Goal: Task Accomplishment & Management: Manage account settings

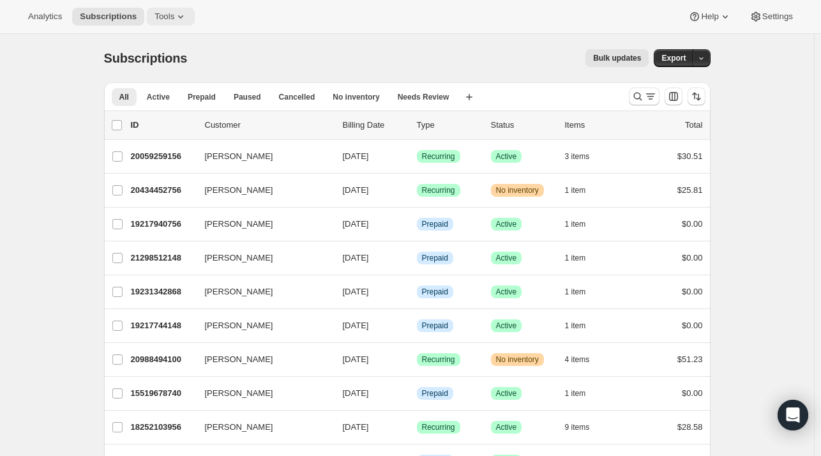
click at [166, 22] on span "Tools" at bounding box center [164, 16] width 20 height 10
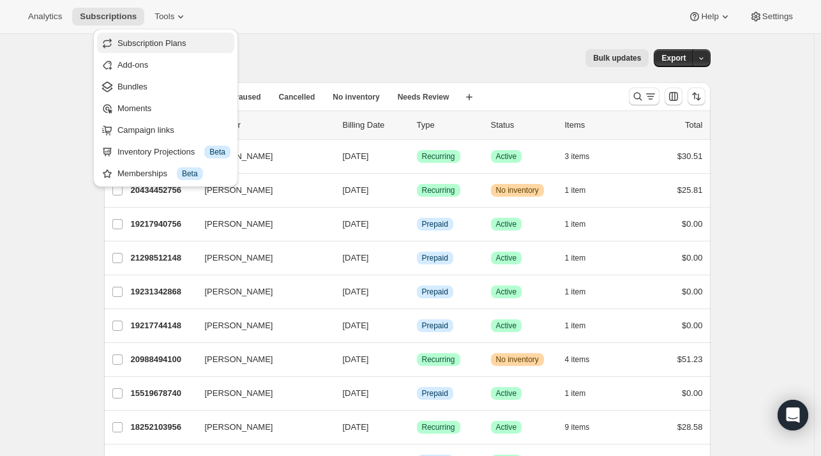
click at [174, 45] on span "Subscription Plans" at bounding box center [151, 43] width 69 height 10
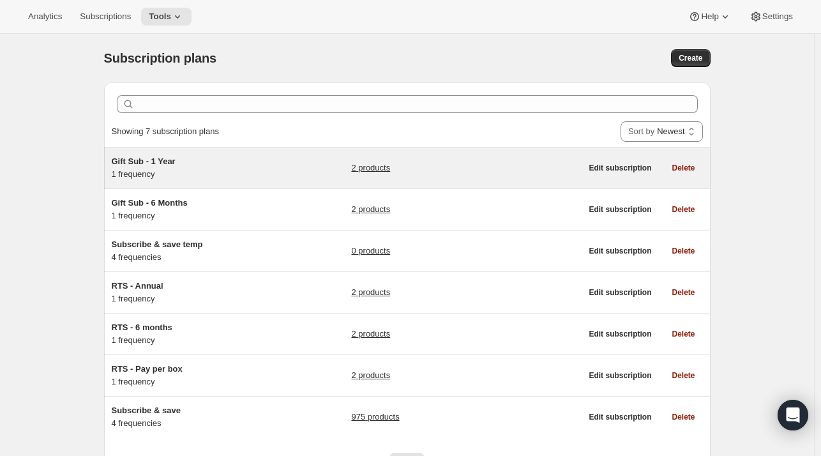
scroll to position [67, 0]
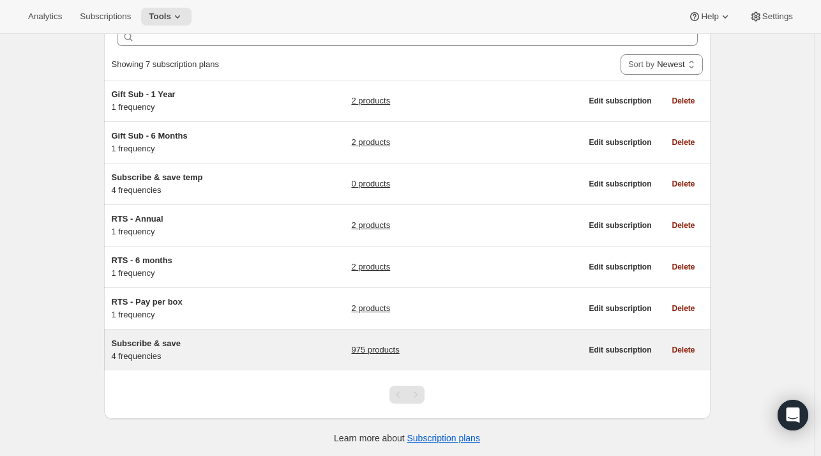
click at [390, 348] on link "975 products" at bounding box center [375, 349] width 48 height 13
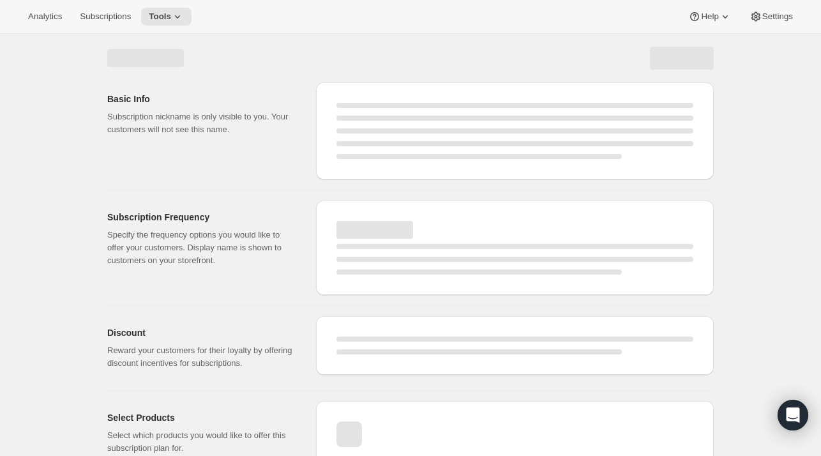
select select "WEEK"
select select "MONTH"
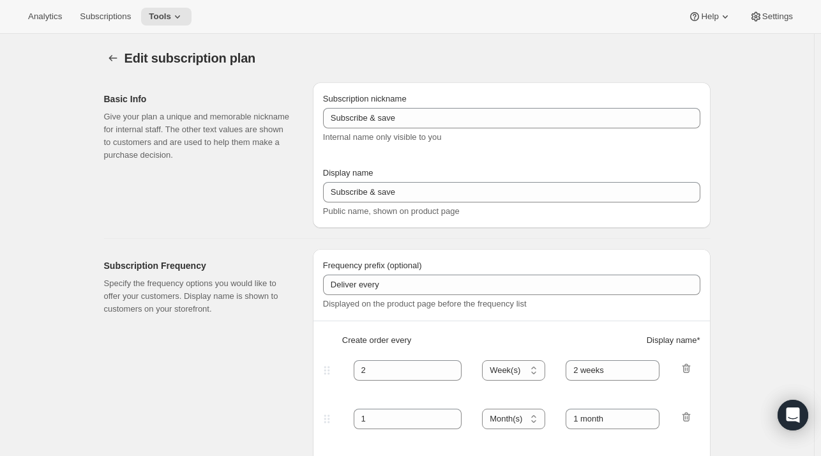
type input "Autoship and save"
type input "Deliver every:"
type input "1"
type input "1 week"
type input "2"
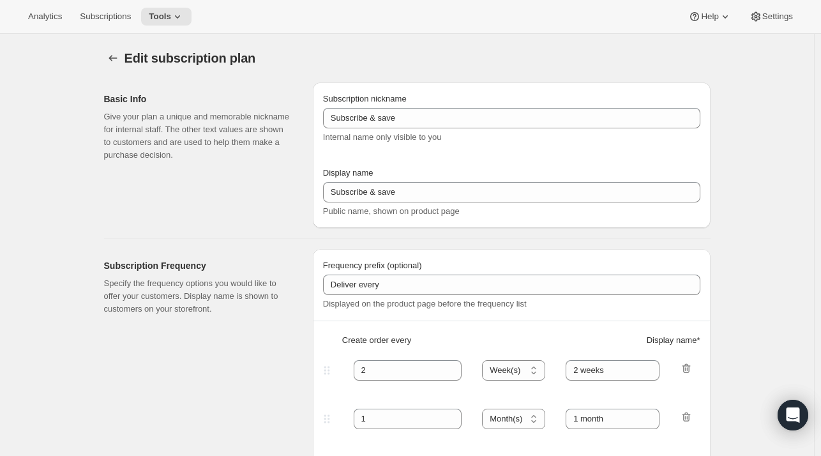
select select "WEEK"
type input "2 weeks"
type input "Put your fuel on autoship and save 20% on your first order and 5% on all future…"
select select "MONTH"
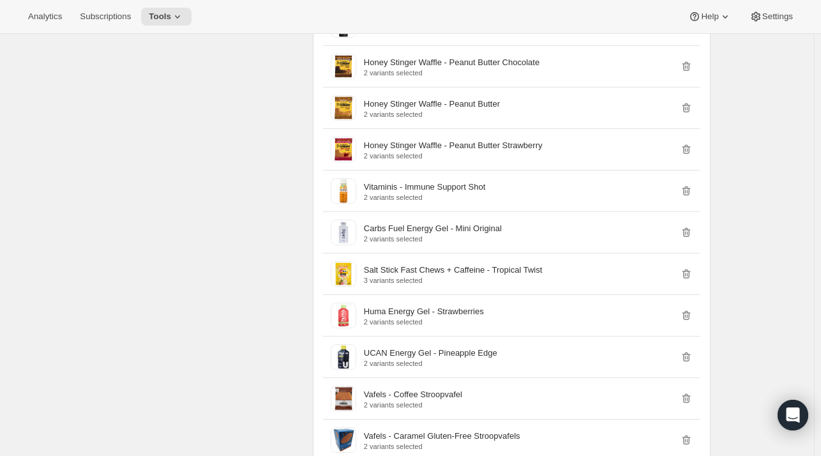
scroll to position [15948, 0]
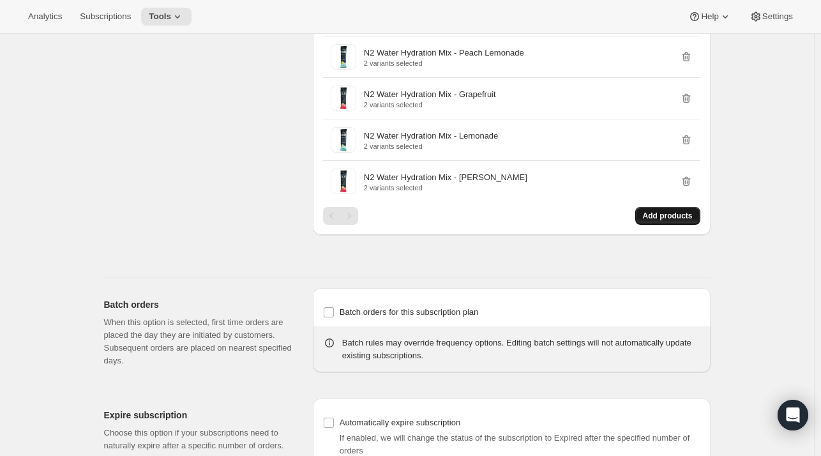
click at [671, 211] on span "Add products" at bounding box center [668, 216] width 50 height 10
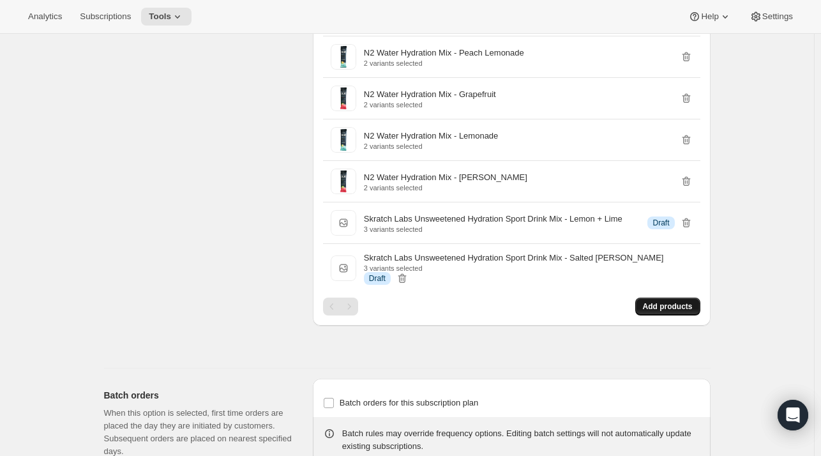
click at [683, 301] on span "Add products" at bounding box center [668, 306] width 50 height 10
